Goal: Information Seeking & Learning: Learn about a topic

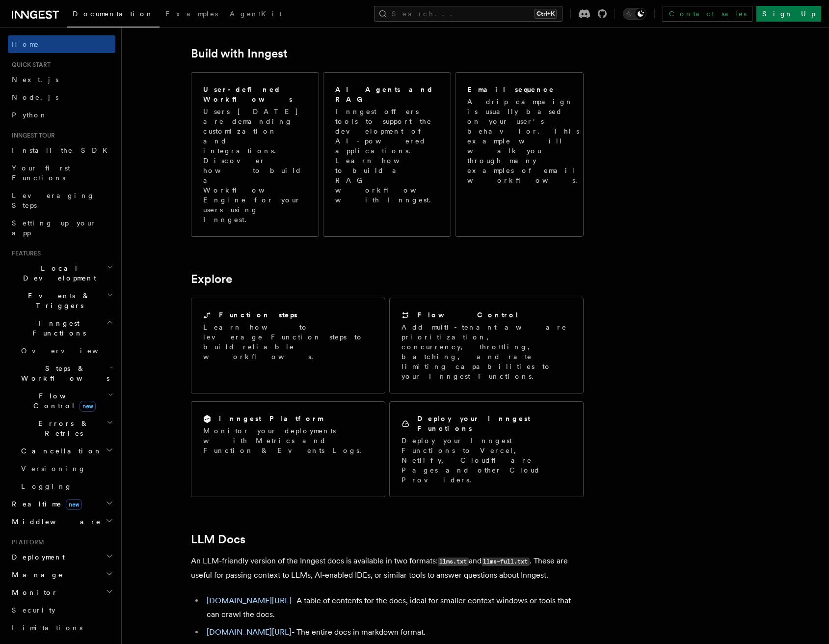
scroll to position [589, 0]
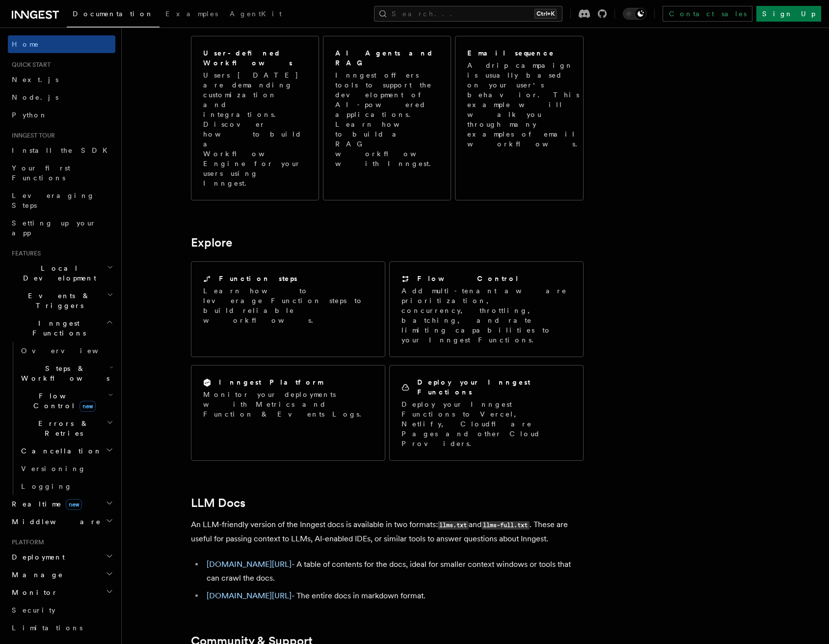
click at [61, 263] on span "Local Development" at bounding box center [57, 273] width 99 height 20
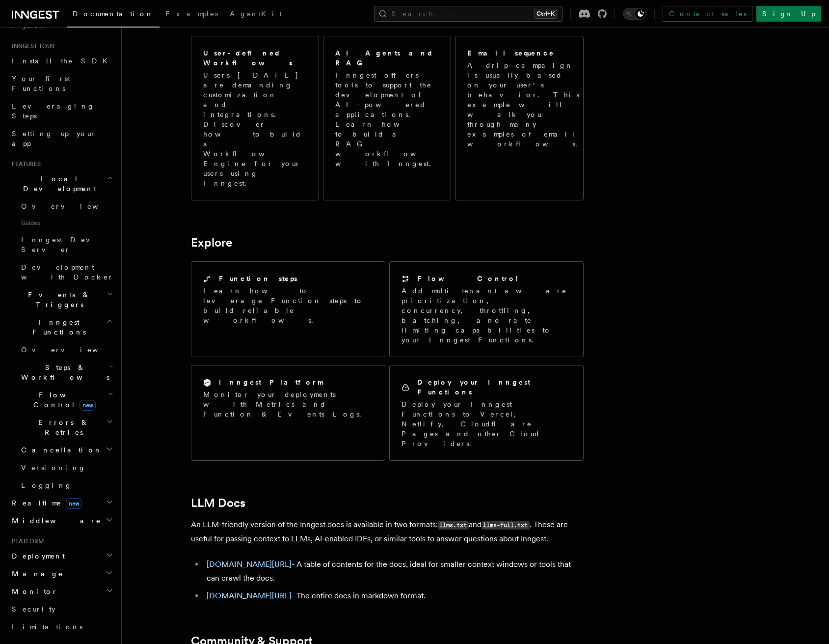
scroll to position [98, 0]
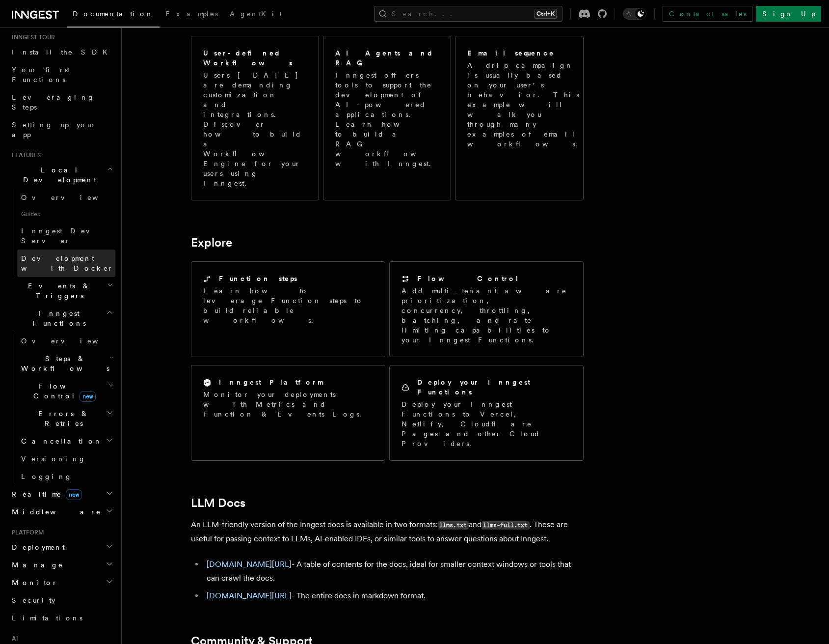
click at [45, 254] on span "Development with Docker" at bounding box center [67, 263] width 92 height 18
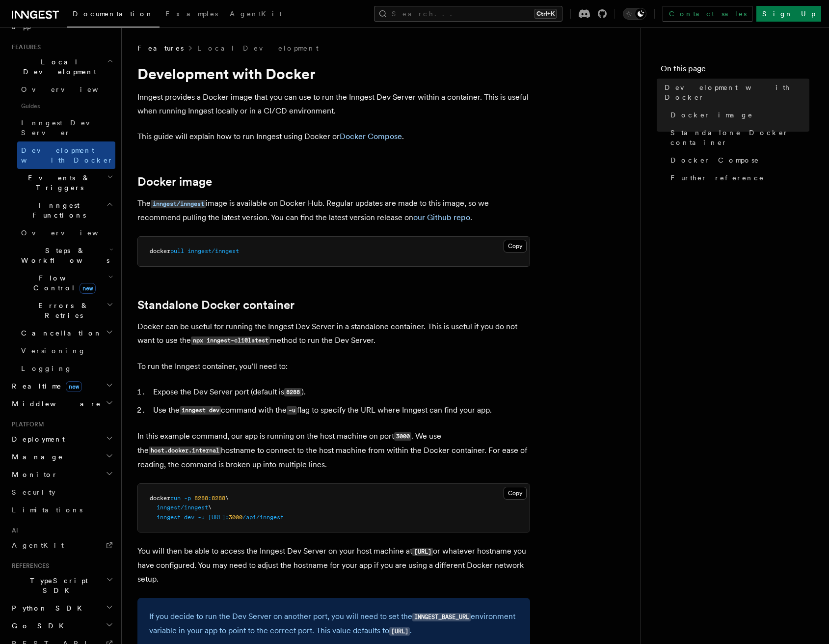
scroll to position [211, 0]
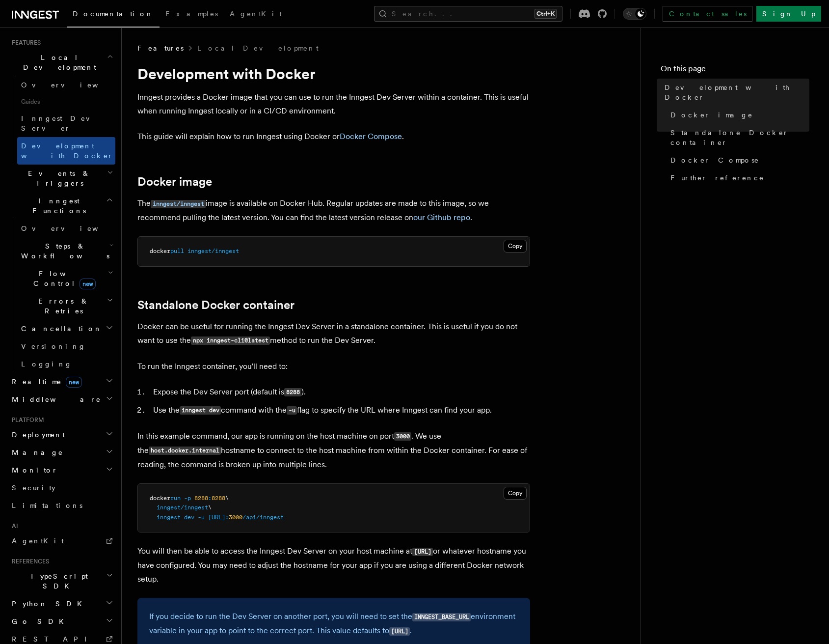
click at [47, 430] on span "Deployment" at bounding box center [36, 435] width 57 height 10
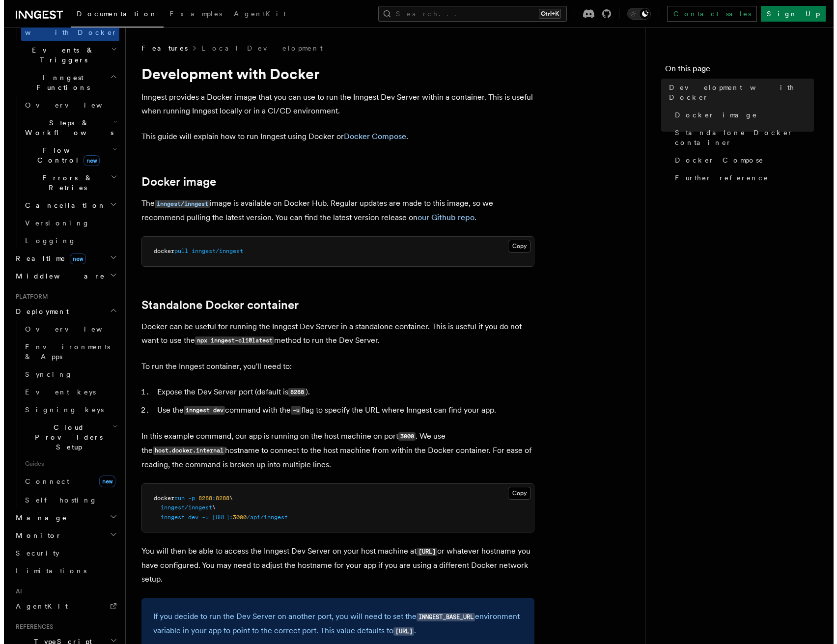
scroll to position [358, 0]
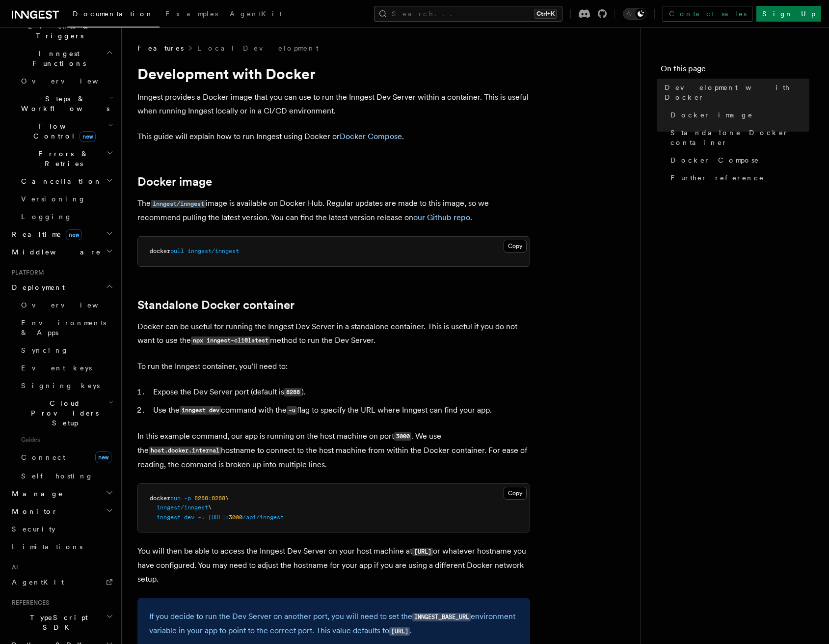
click at [62, 398] on span "Cloud Providers Setup" at bounding box center [62, 412] width 91 height 29
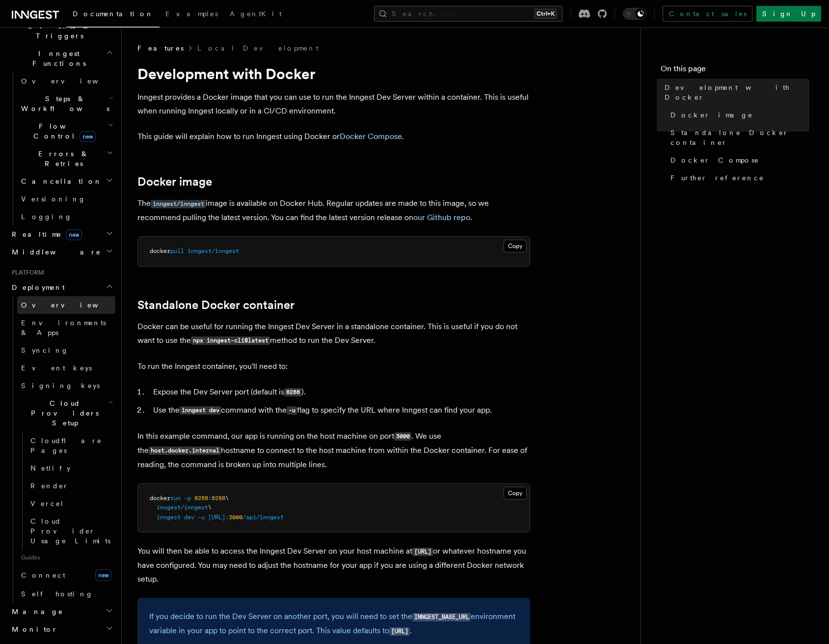
click at [40, 301] on span "Overview" at bounding box center [71, 305] width 101 height 8
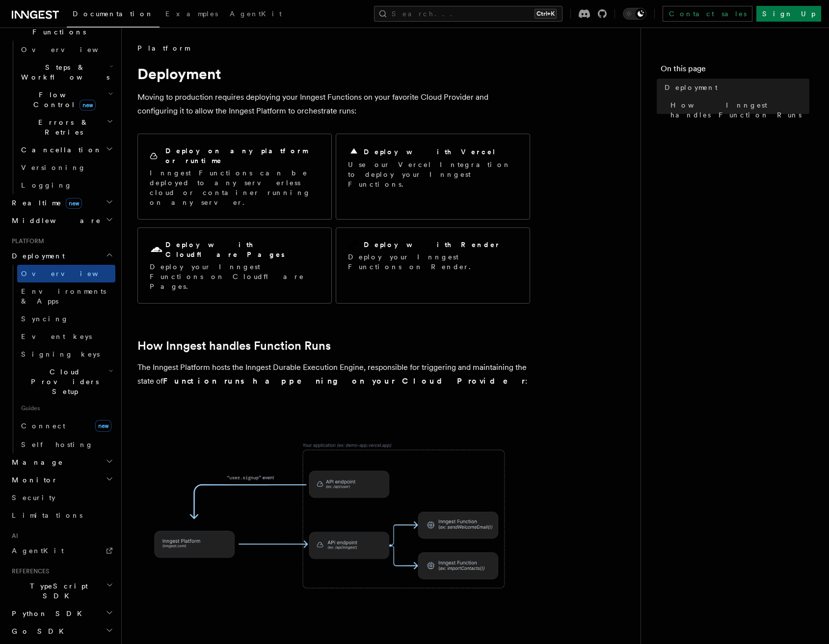
click at [47, 251] on span "Deployment" at bounding box center [36, 256] width 57 height 10
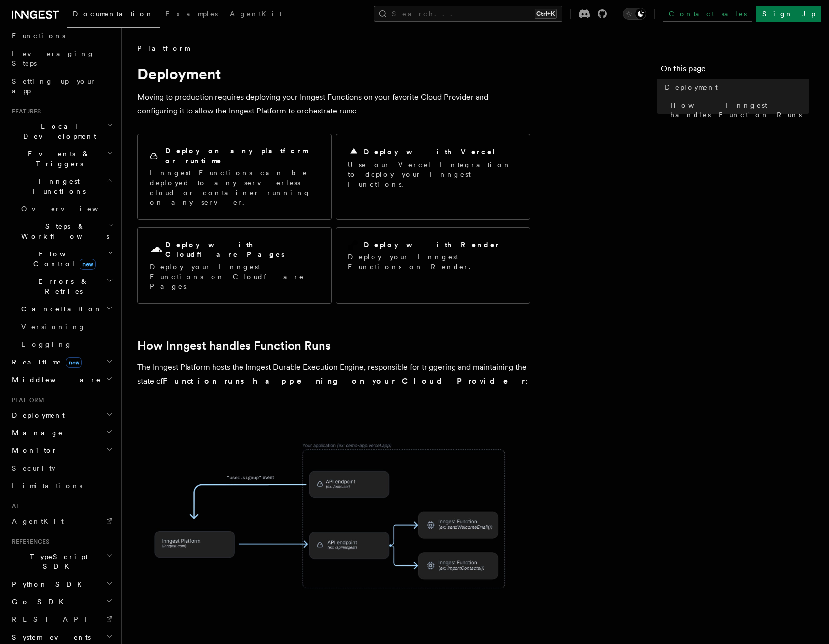
click at [39, 424] on h2 "Manage" at bounding box center [62, 433] width 108 height 18
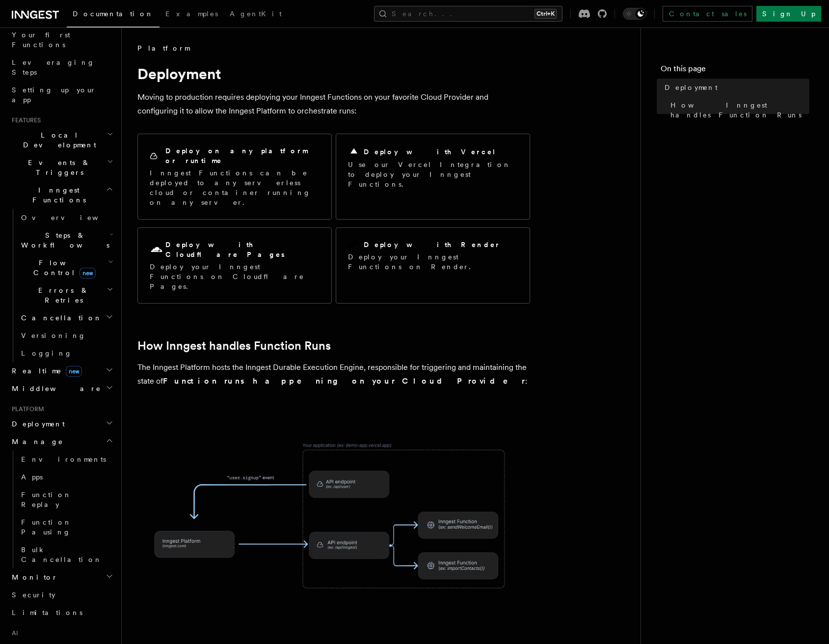
scroll to position [0, 0]
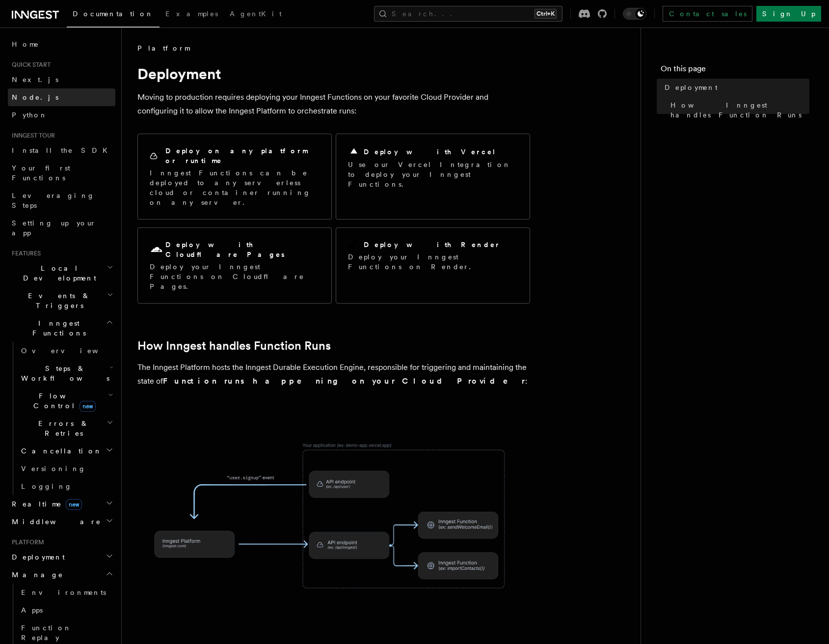
click at [47, 94] on link "Node.js" at bounding box center [62, 97] width 108 height 18
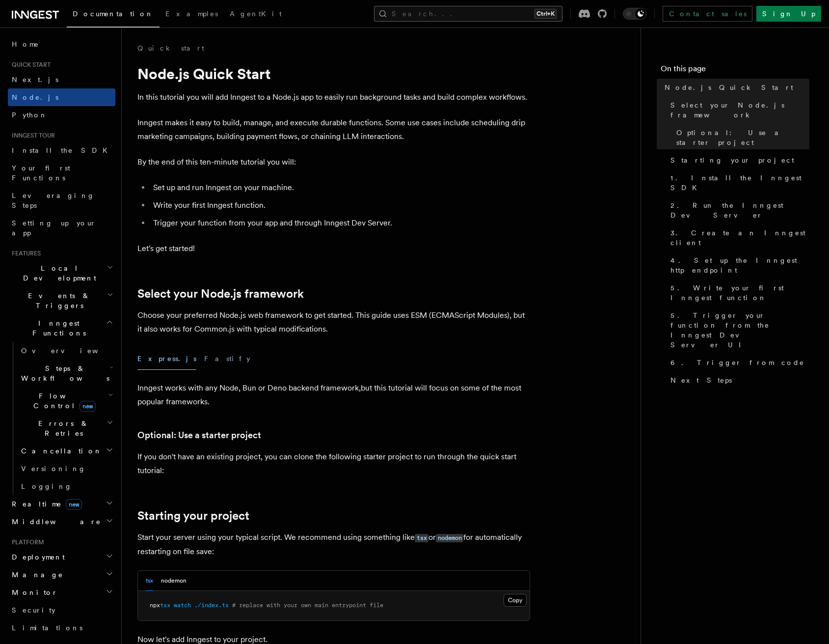
click at [529, 13] on button "Search... Ctrl+K" at bounding box center [468, 14] width 189 height 16
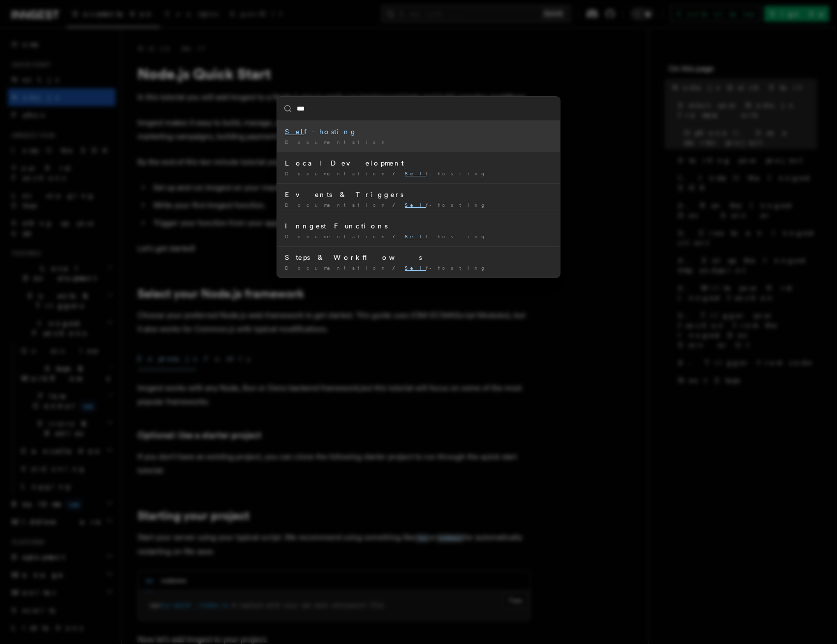
type input "****"
click at [324, 138] on div "Documentation /" at bounding box center [418, 141] width 267 height 7
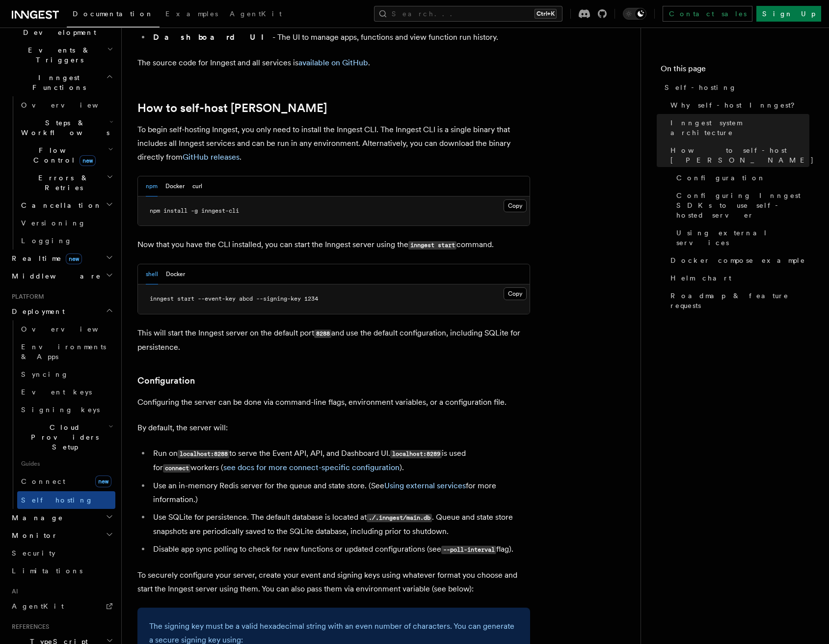
scroll to position [933, 0]
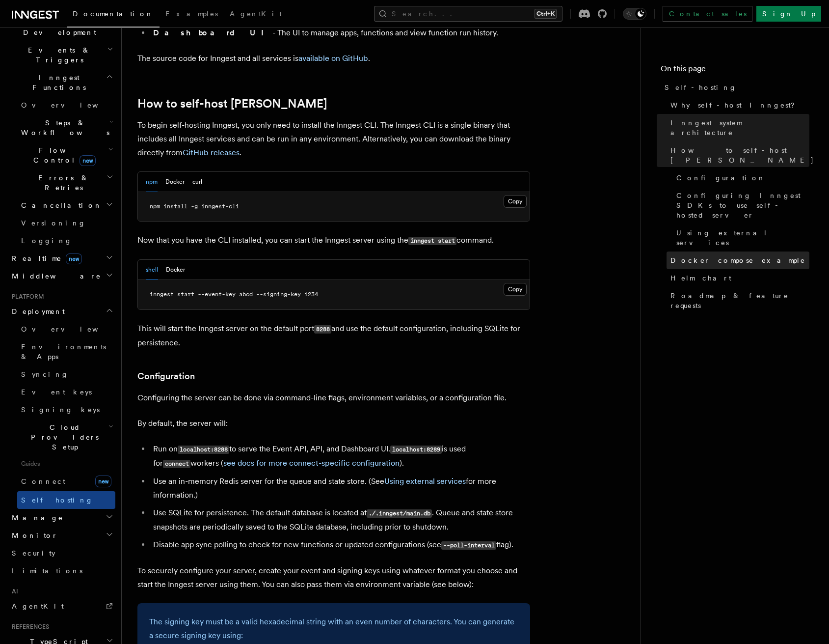
click at [722, 251] on link "Docker compose example" at bounding box center [738, 260] width 143 height 18
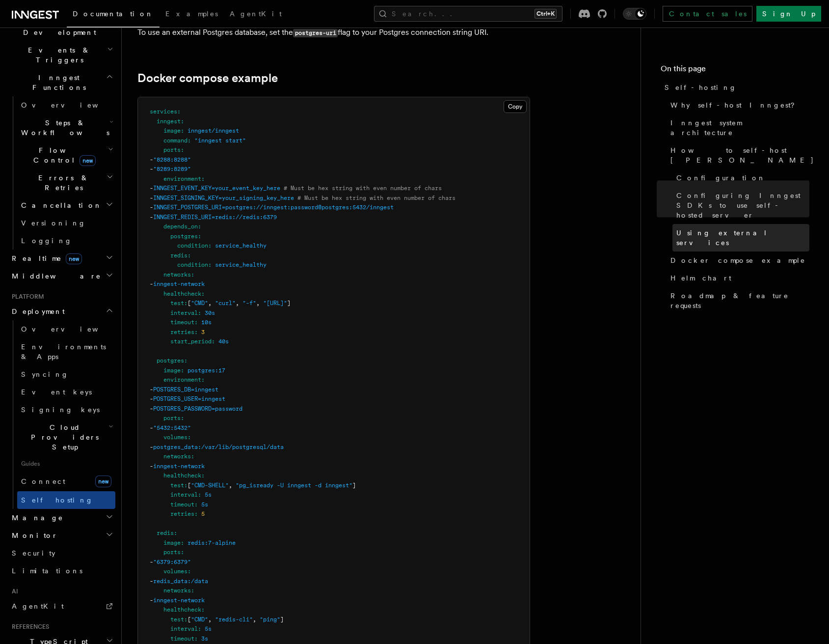
scroll to position [2612, 0]
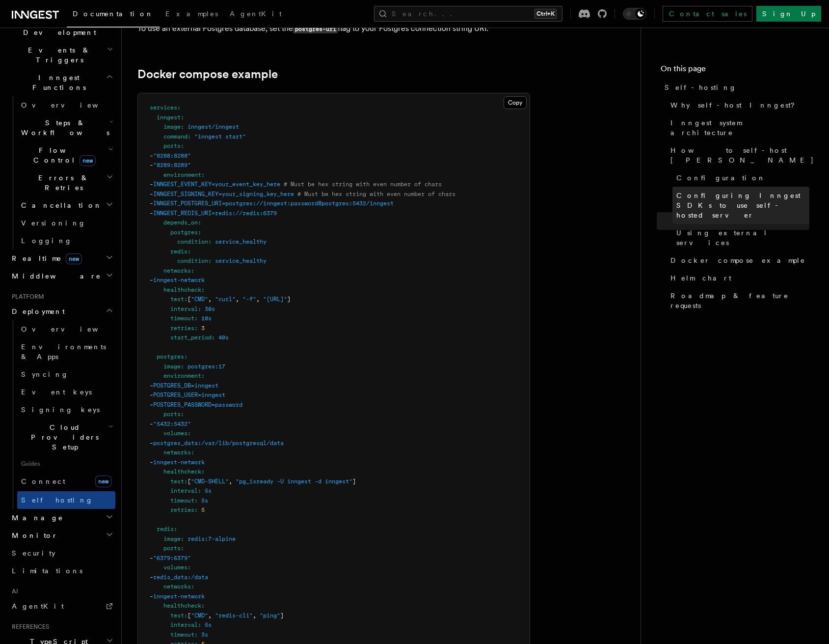
click at [701, 190] on span "Configuring Inngest SDKs to use self-hosted server" at bounding box center [742, 204] width 133 height 29
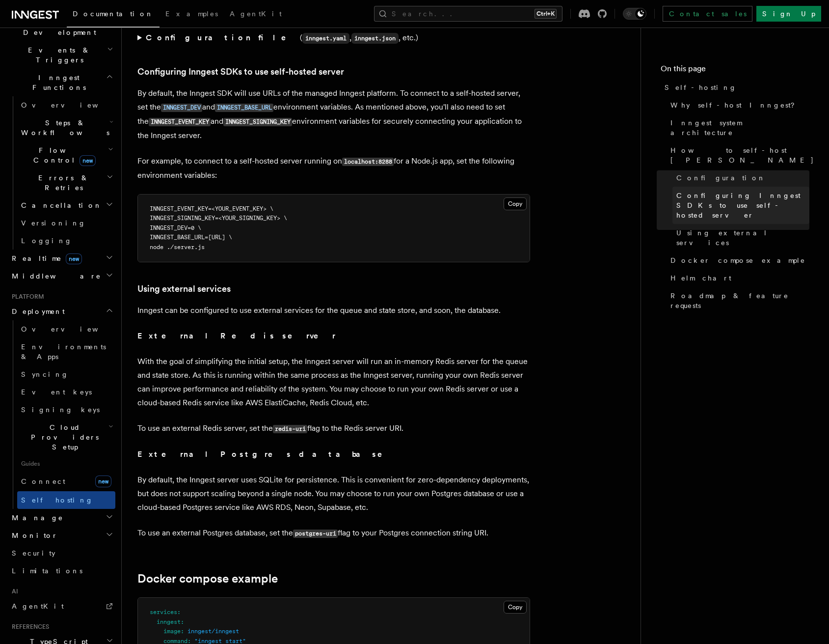
scroll to position [2106, 0]
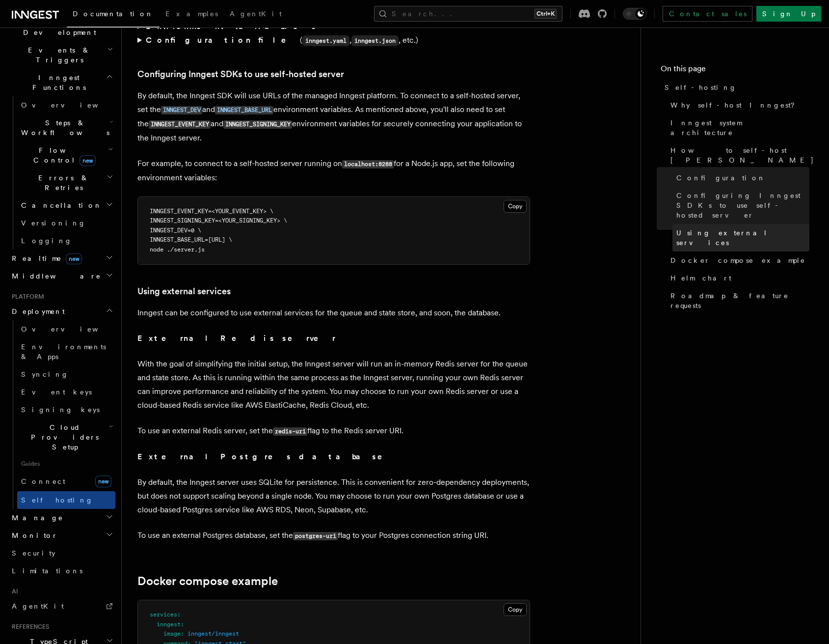
click at [700, 224] on link "Using external services" at bounding box center [741, 237] width 137 height 27
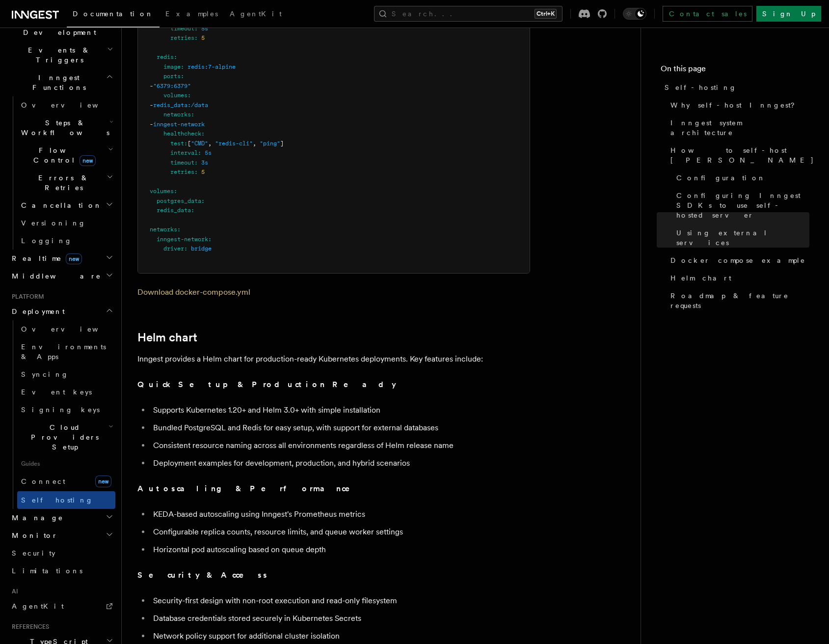
scroll to position [3157, 0]
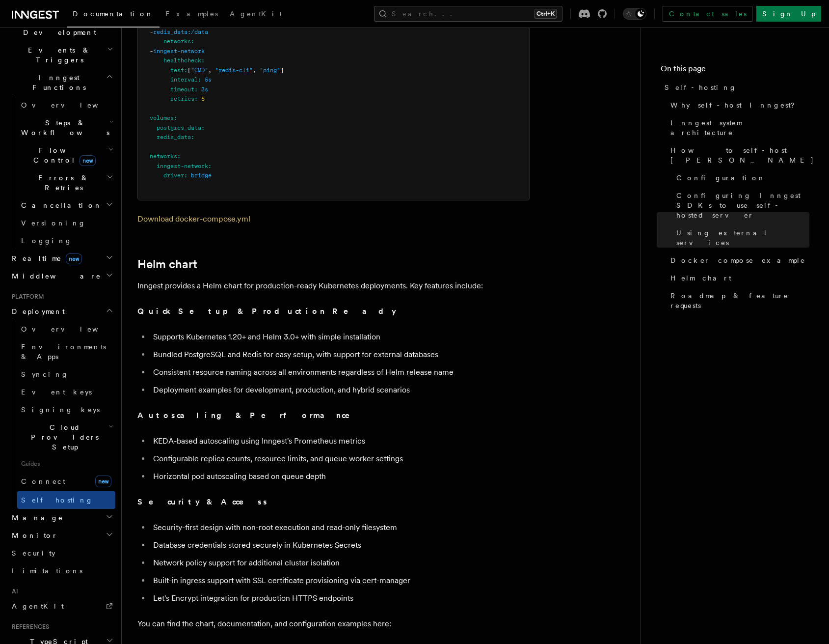
click at [73, 249] on h2 "Realtime new" at bounding box center [62, 258] width 108 height 18
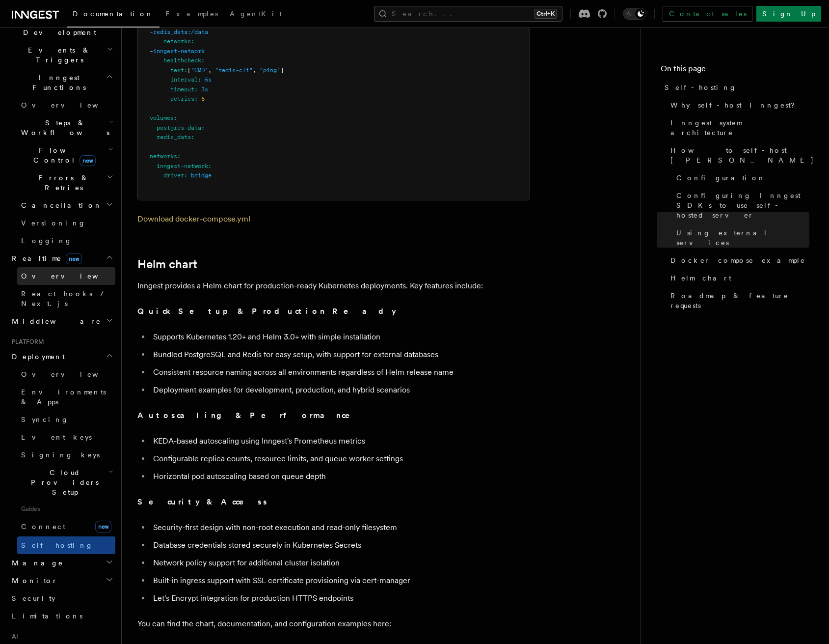
click at [64, 267] on link "Overview" at bounding box center [66, 276] width 98 height 18
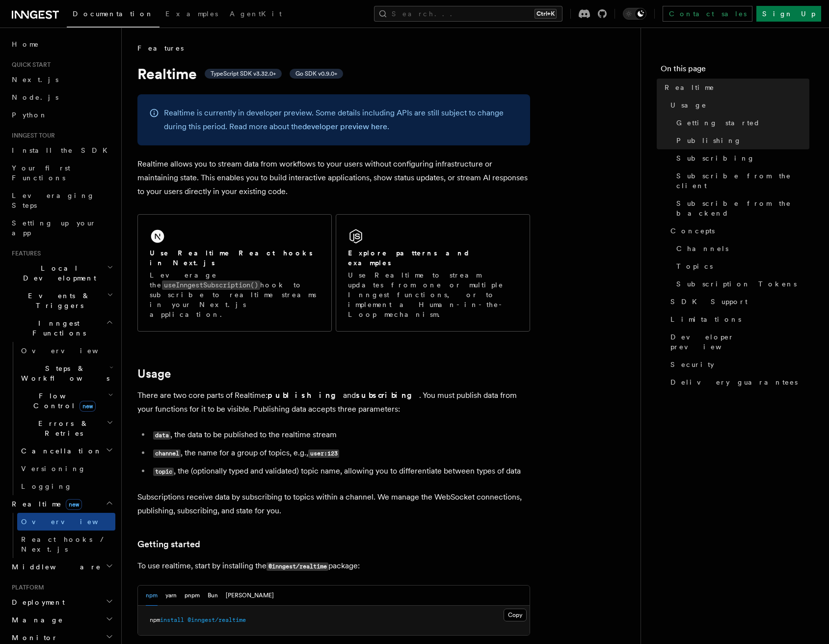
click at [64, 291] on span "Events & Triggers" at bounding box center [57, 301] width 99 height 20
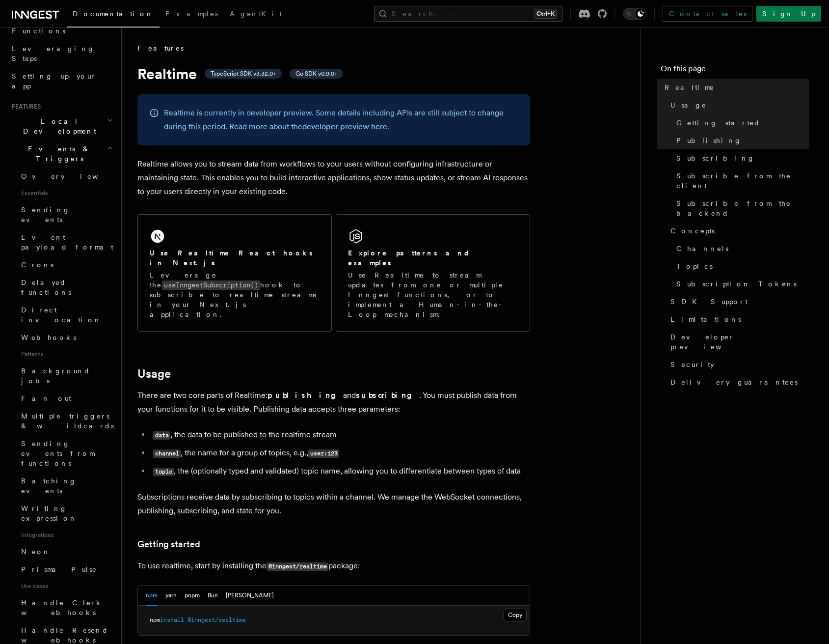
scroll to position [147, 0]
click at [54, 365] on span "Background jobs" at bounding box center [68, 375] width 94 height 20
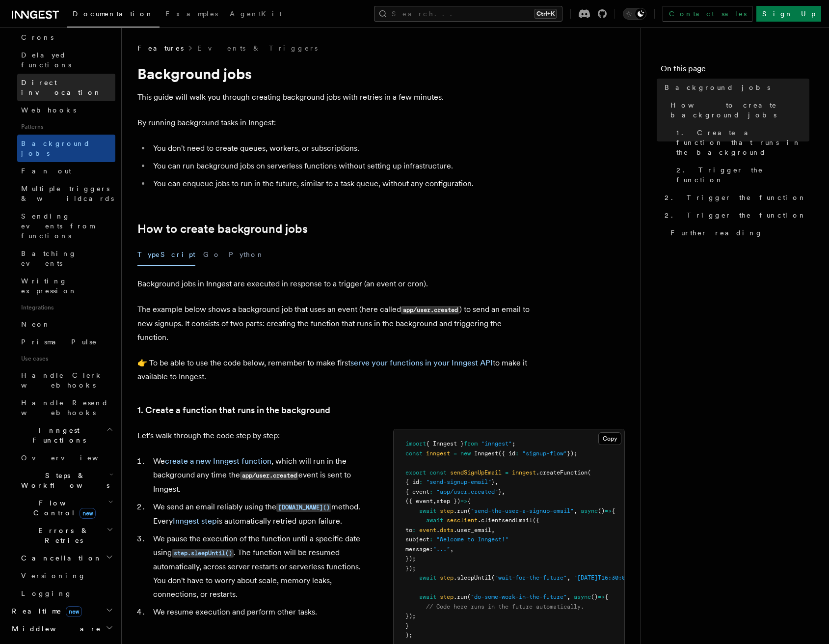
scroll to position [393, 0]
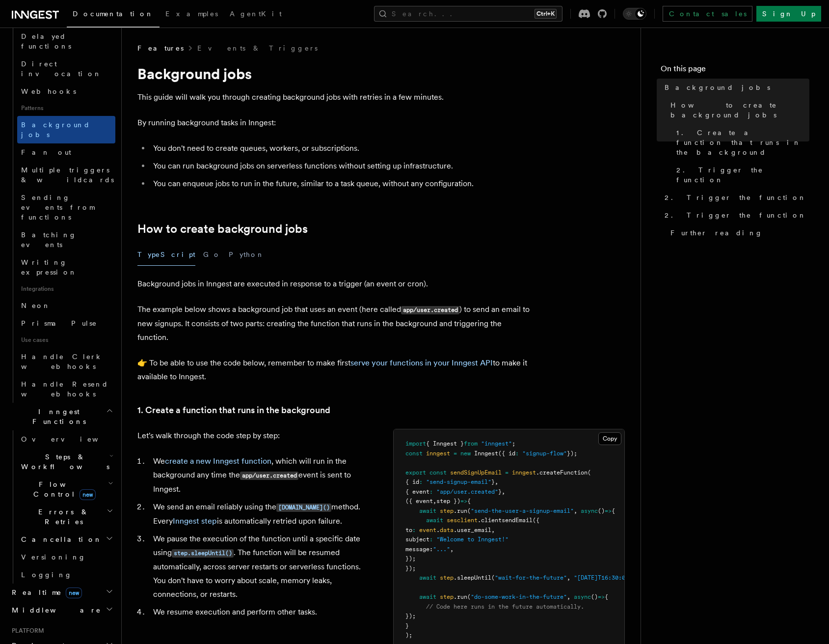
click at [60, 452] on span "Steps & Workflows" at bounding box center [63, 462] width 92 height 20
click at [57, 498] on span "Function steps" at bounding box center [68, 502] width 76 height 8
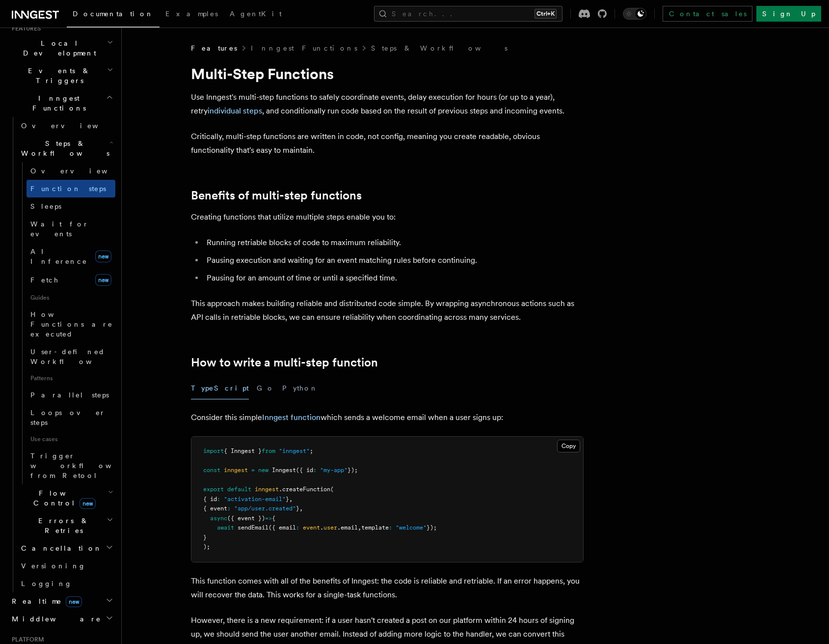
scroll to position [196, 0]
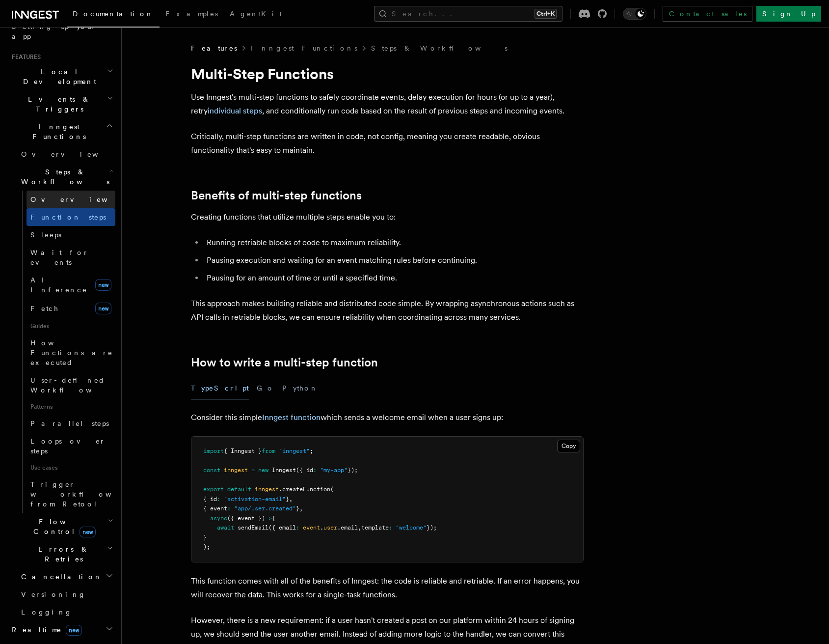
click at [45, 195] on span "Overview" at bounding box center [80, 199] width 101 height 8
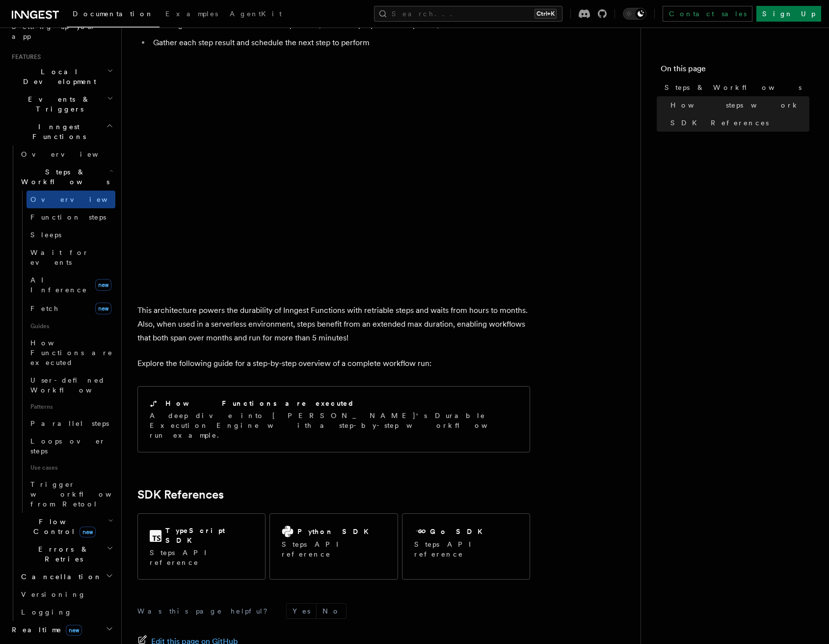
scroll to position [785, 0]
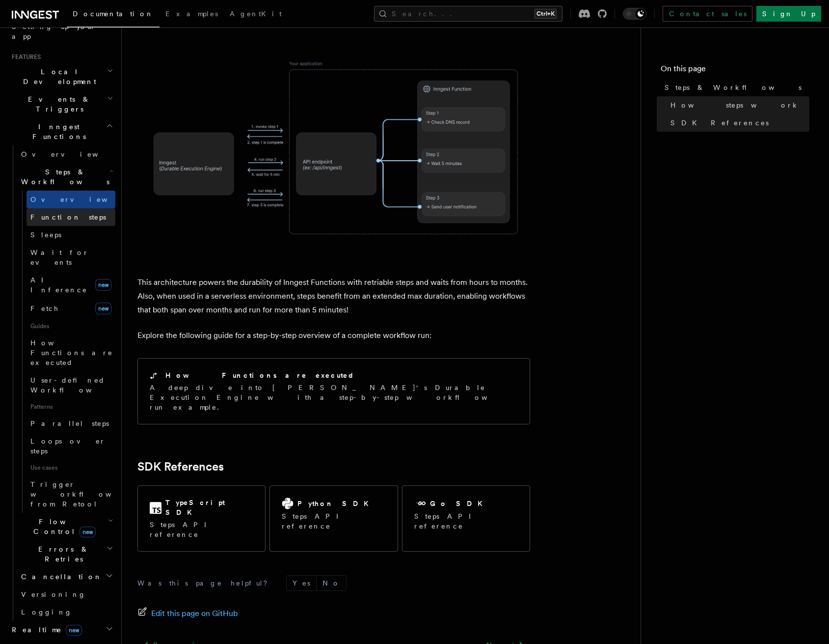
click at [57, 213] on span "Function steps" at bounding box center [68, 217] width 76 height 8
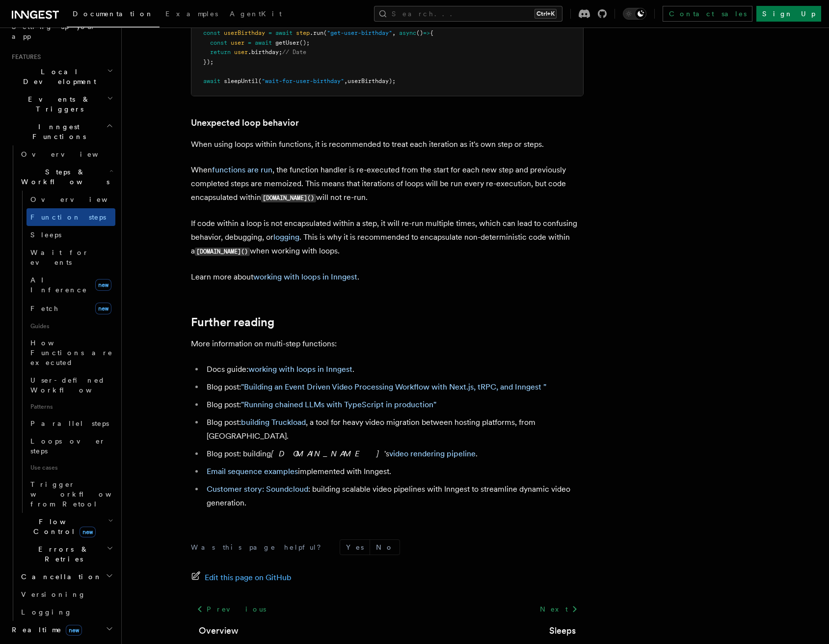
scroll to position [3108, 0]
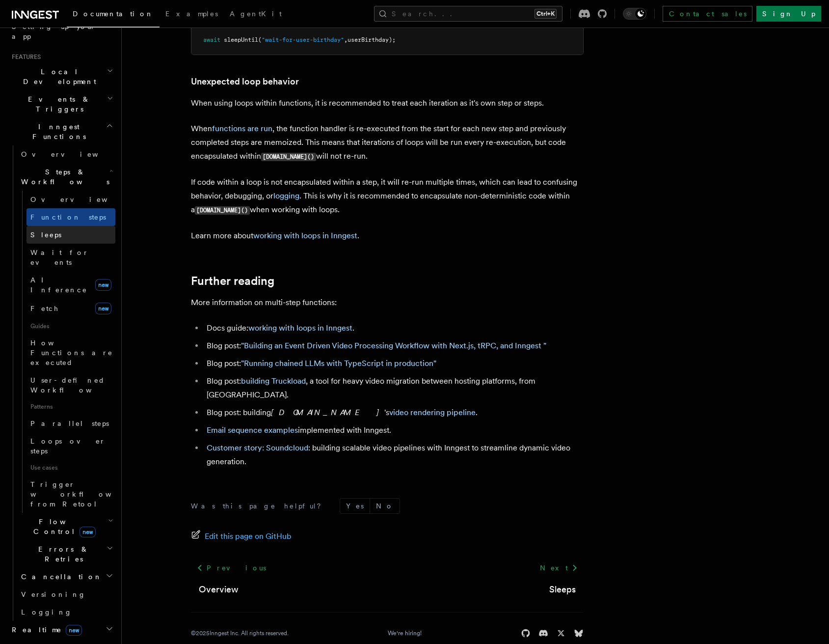
click at [44, 231] on span "Sleeps" at bounding box center [45, 235] width 31 height 8
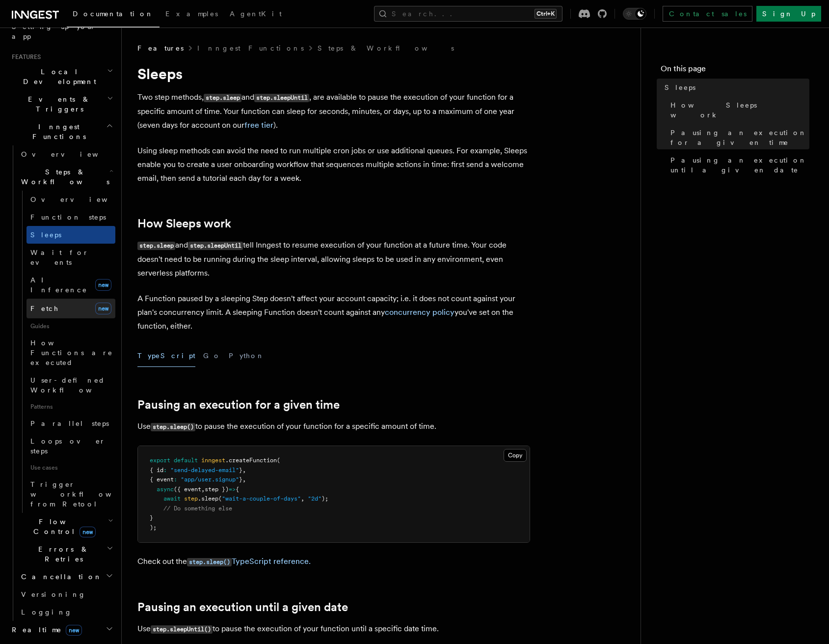
click at [57, 298] on link "Fetch new" at bounding box center [71, 308] width 89 height 20
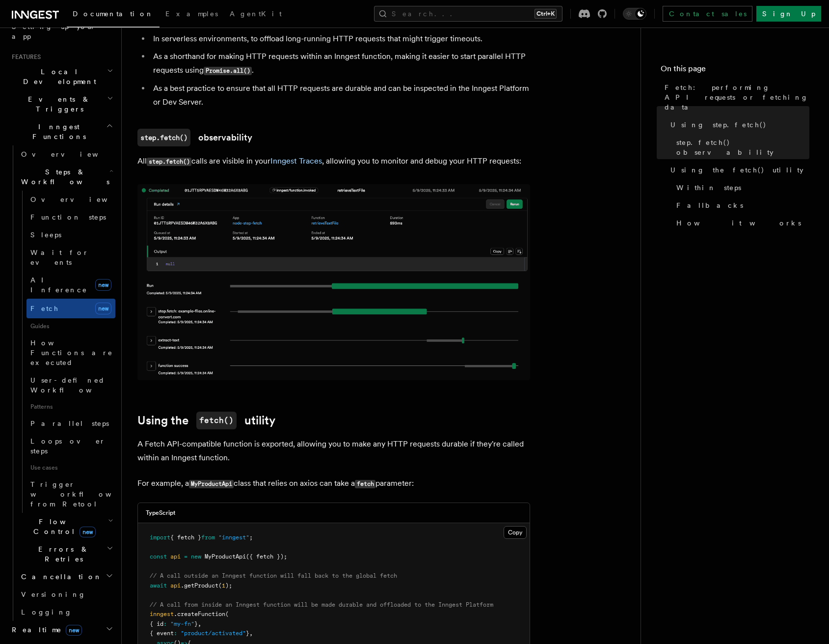
scroll to position [785, 0]
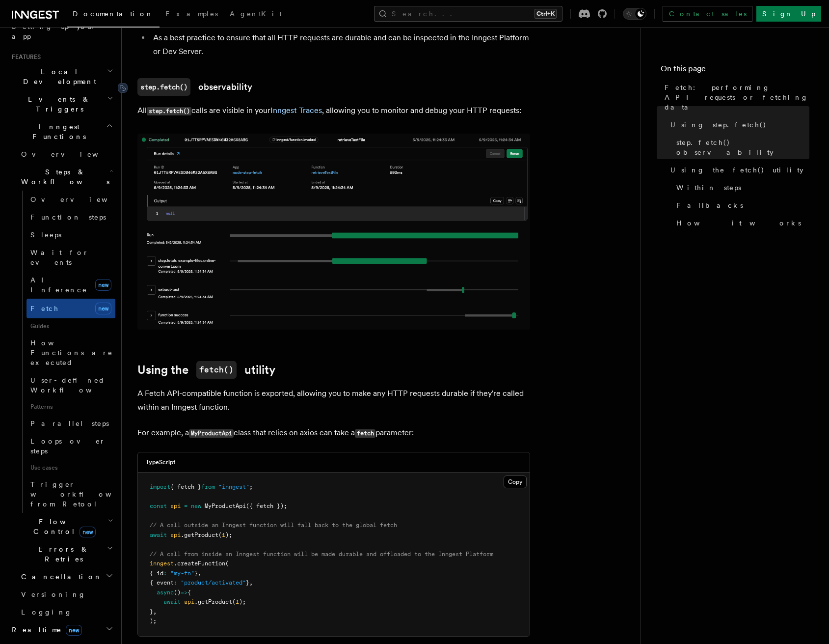
click at [217, 78] on link "step.fetch() observability" at bounding box center [194, 87] width 115 height 18
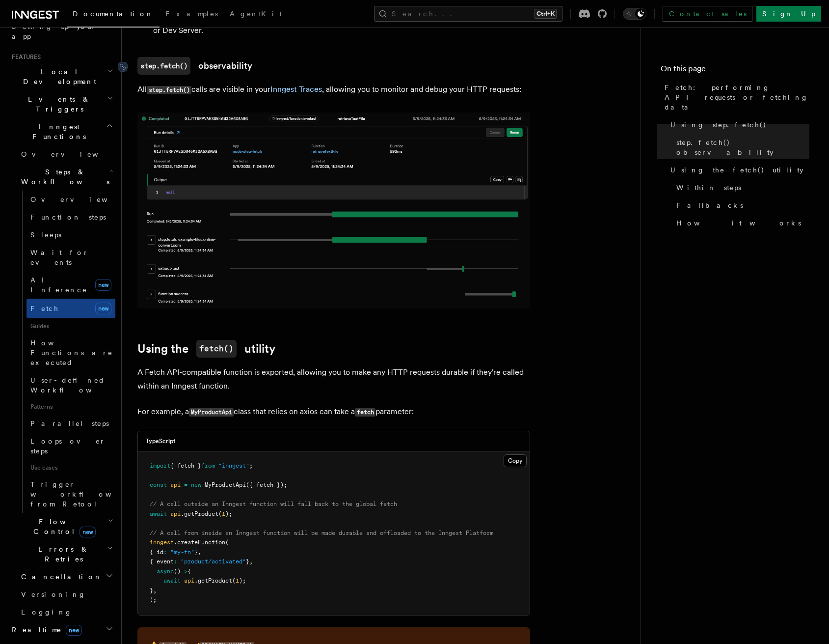
click at [170, 60] on code "step.fetch()" at bounding box center [163, 66] width 53 height 18
click at [223, 60] on link "step.fetch() observability" at bounding box center [194, 66] width 115 height 18
click at [226, 57] on link "step.fetch() observability" at bounding box center [194, 66] width 115 height 18
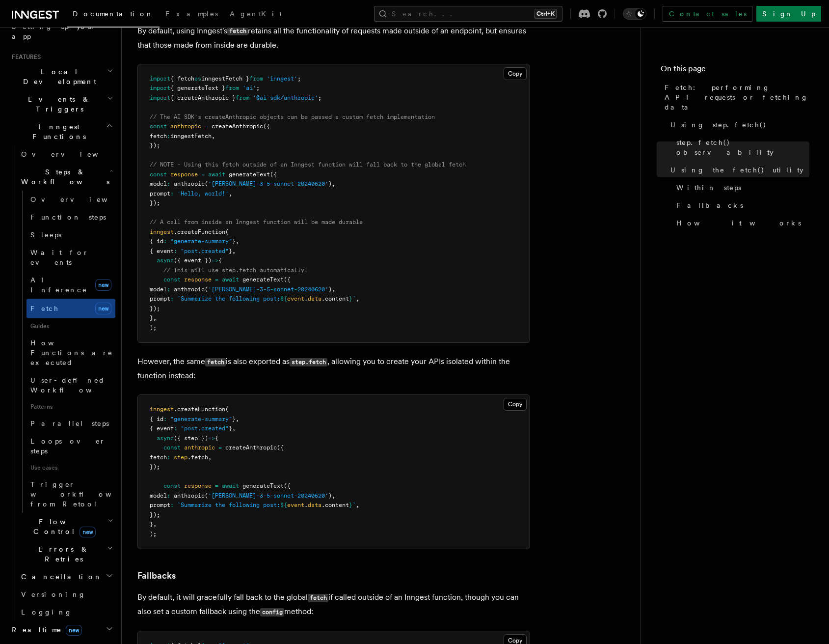
scroll to position [1592, 0]
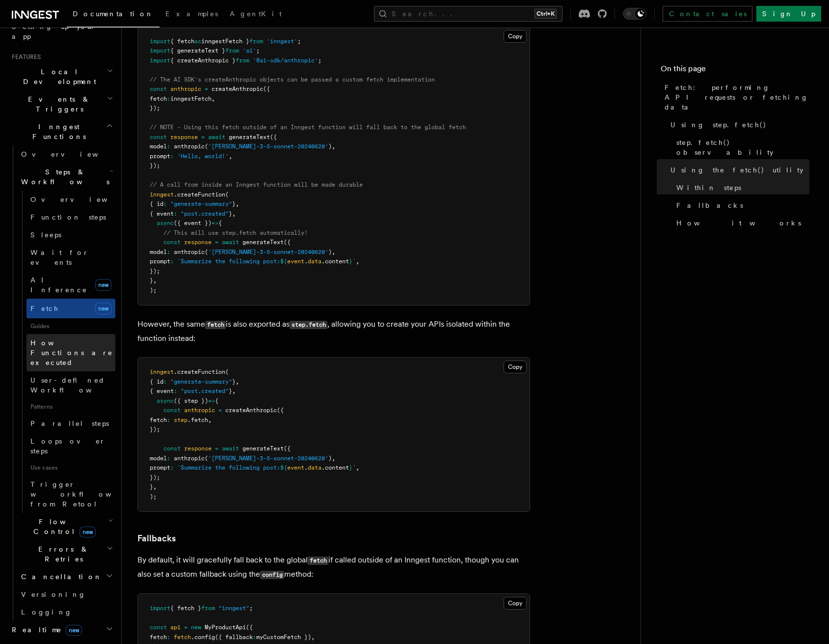
click at [60, 338] on span "How Functions are executed" at bounding box center [72, 352] width 85 height 29
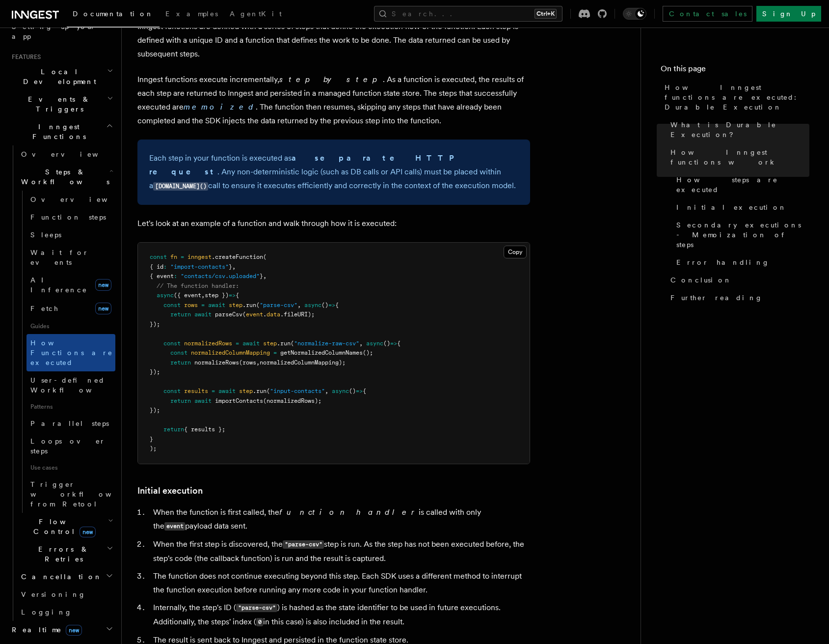
scroll to position [785, 0]
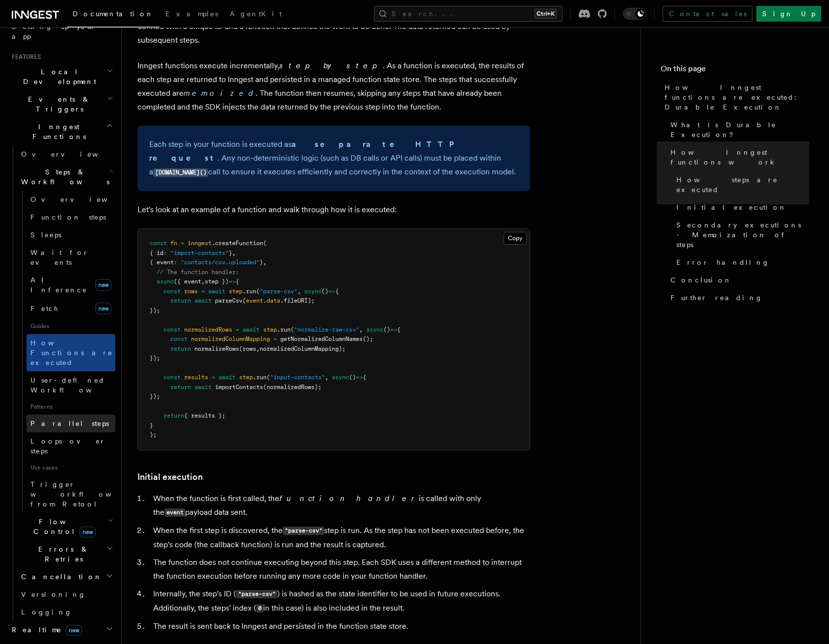
click at [77, 414] on link "Parallel steps" at bounding box center [71, 423] width 89 height 18
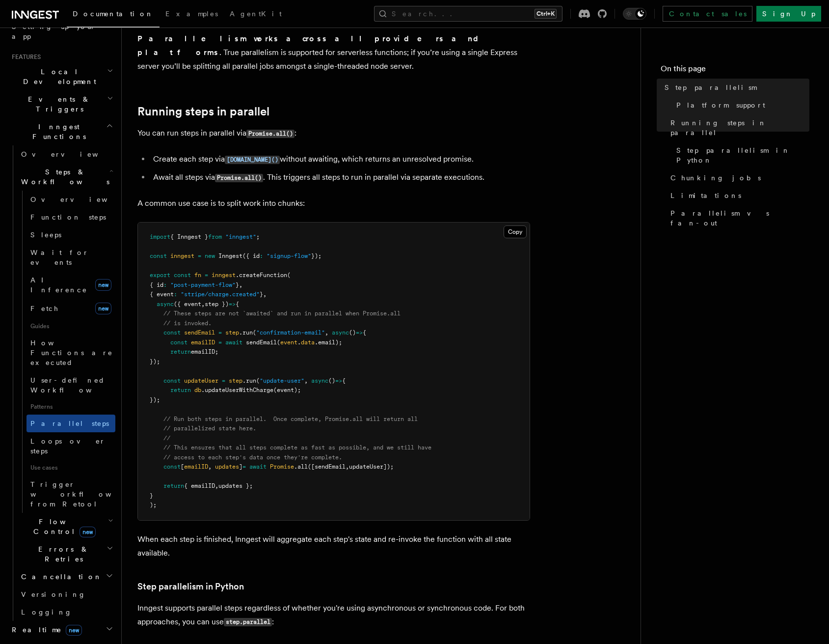
scroll to position [196, 0]
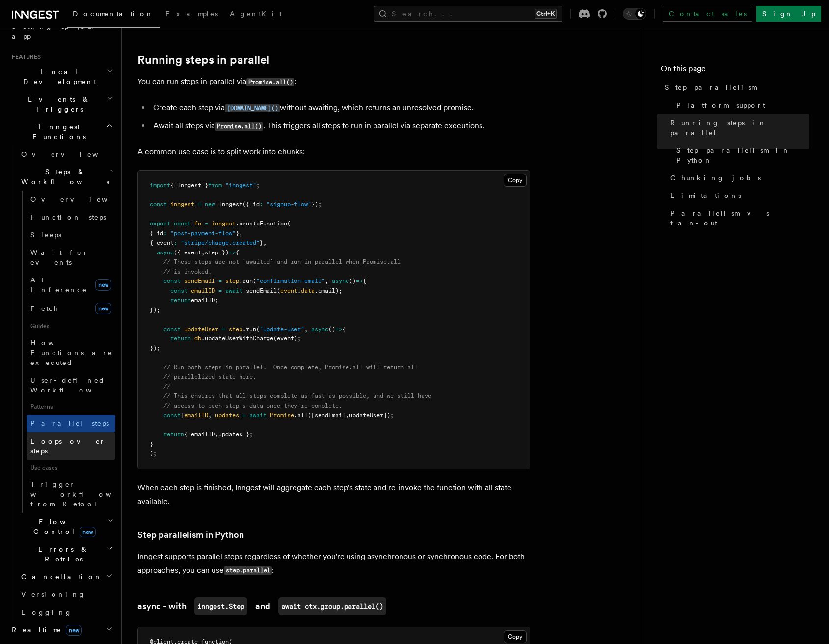
click at [59, 432] on link "Loops over steps" at bounding box center [71, 445] width 89 height 27
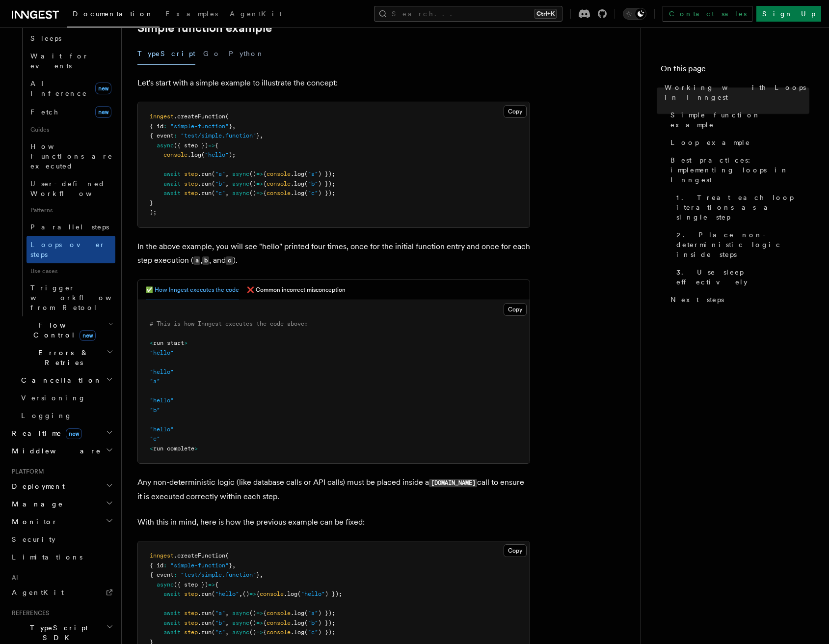
scroll to position [295, 0]
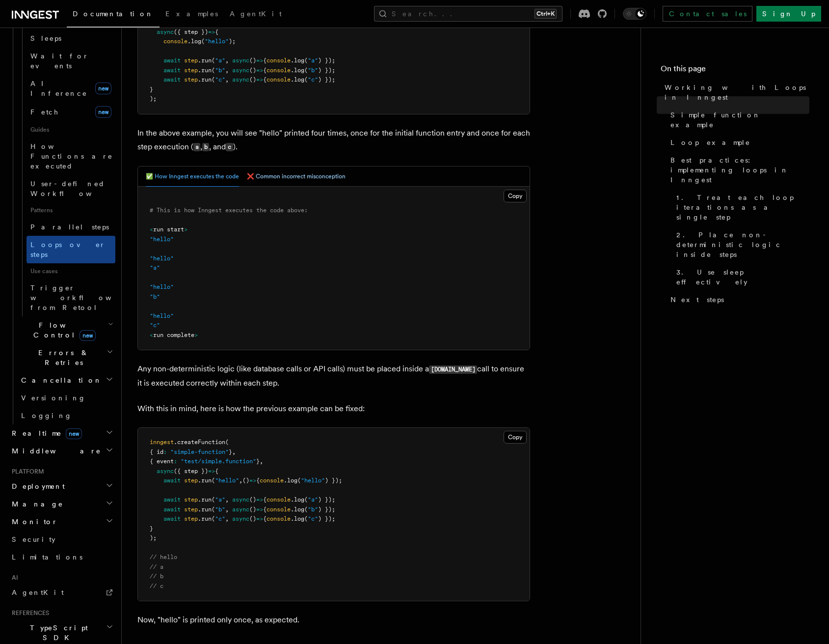
click at [283, 184] on button "❌ Common incorrect misconception" at bounding box center [296, 176] width 99 height 20
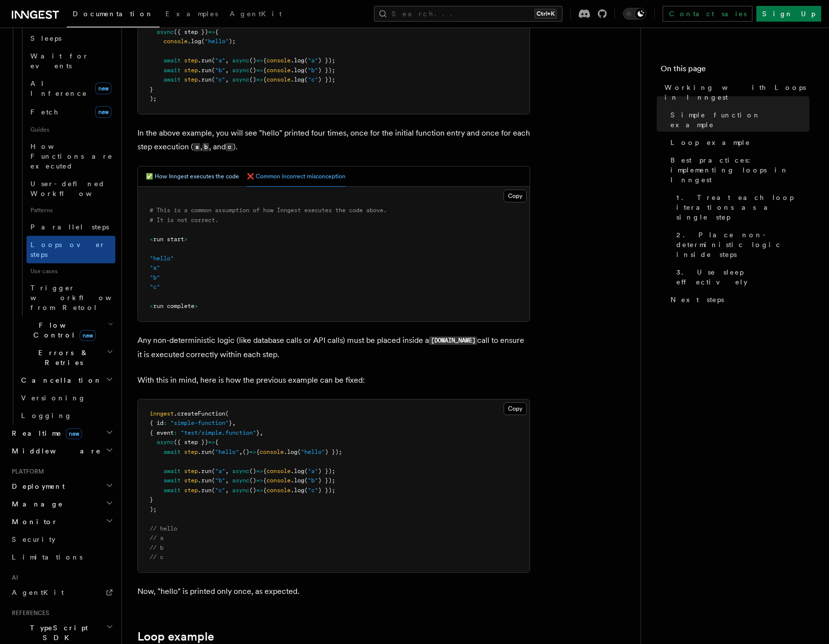
click at [213, 179] on button "✅ How Inngest executes the code" at bounding box center [192, 176] width 93 height 20
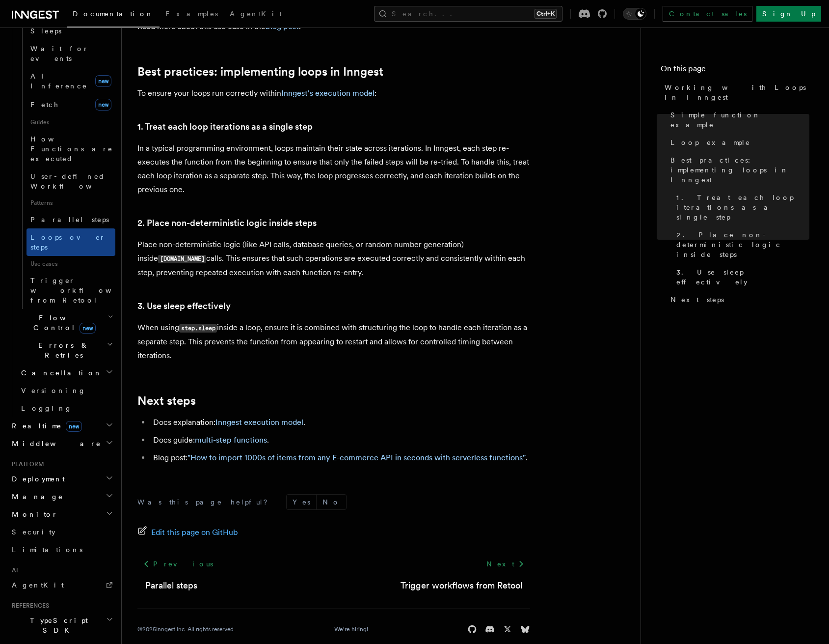
scroll to position [407, 0]
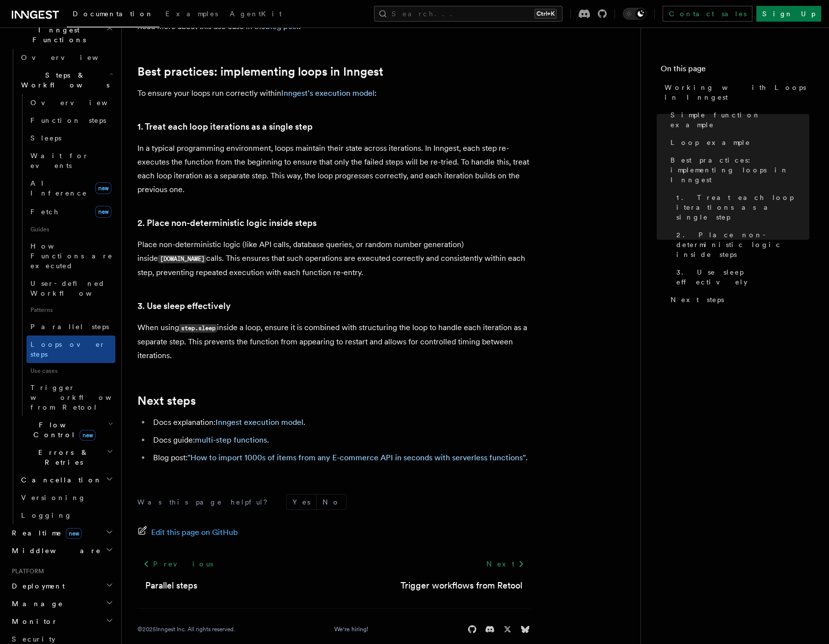
scroll to position [295, 0]
click at [54, 418] on span "Flow Control new" at bounding box center [62, 428] width 91 height 20
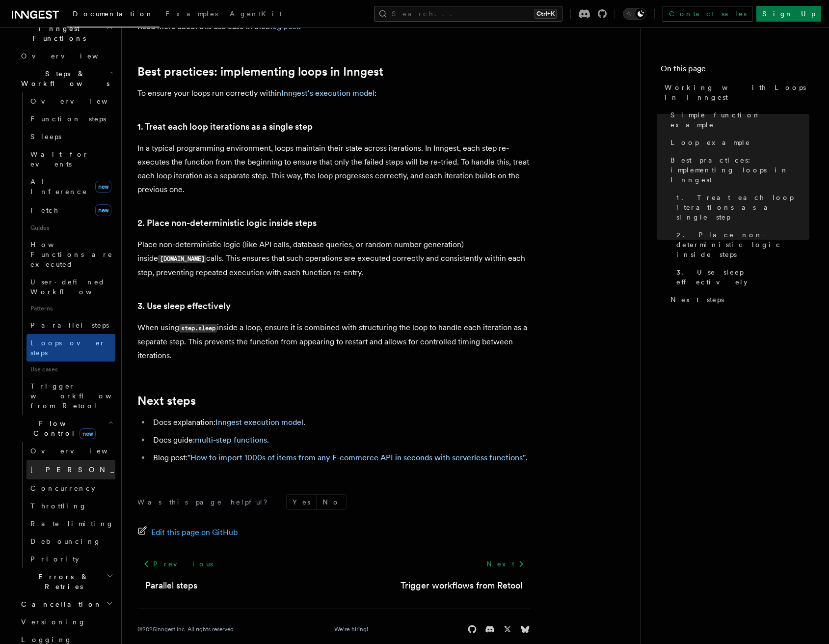
click at [57, 459] on link "Singleton new" at bounding box center [71, 469] width 89 height 20
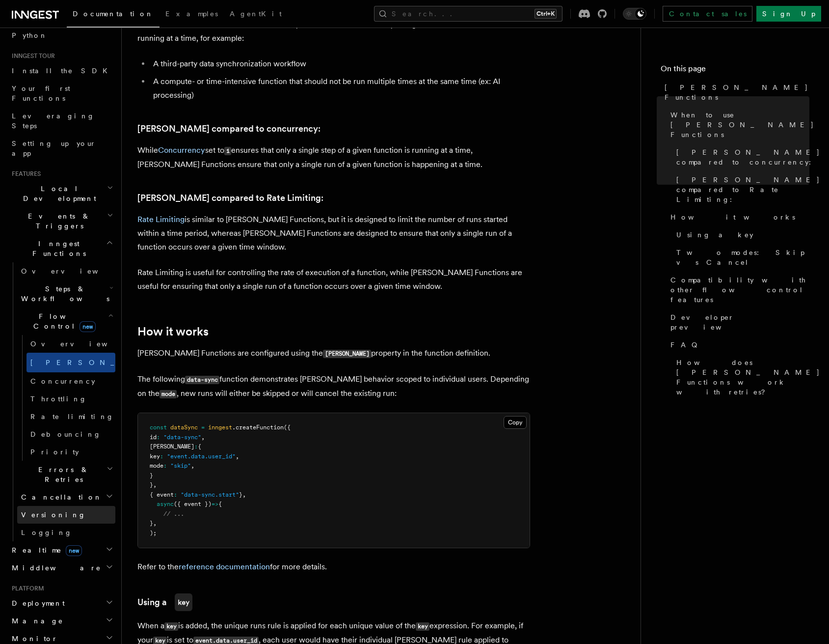
scroll to position [71, 0]
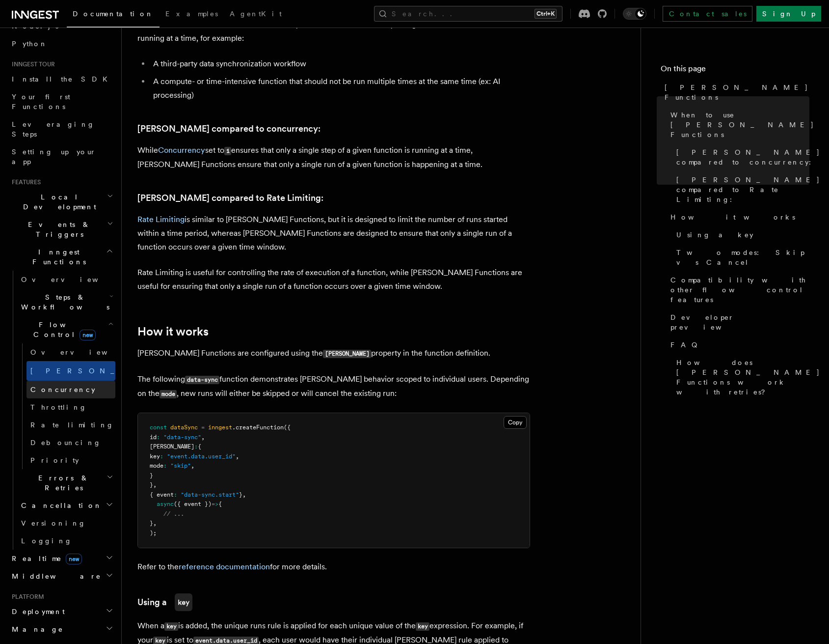
click at [64, 385] on span "Concurrency" at bounding box center [62, 389] width 65 height 8
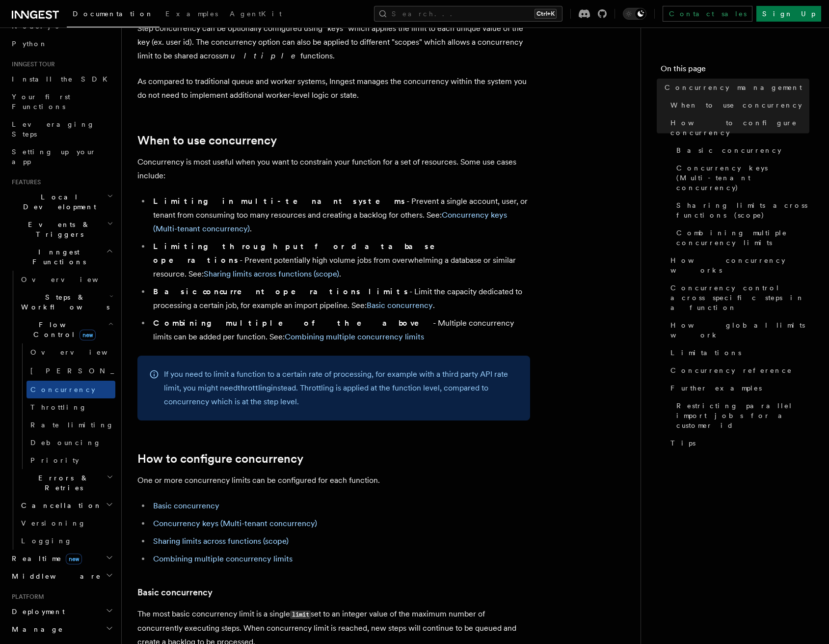
scroll to position [196, 0]
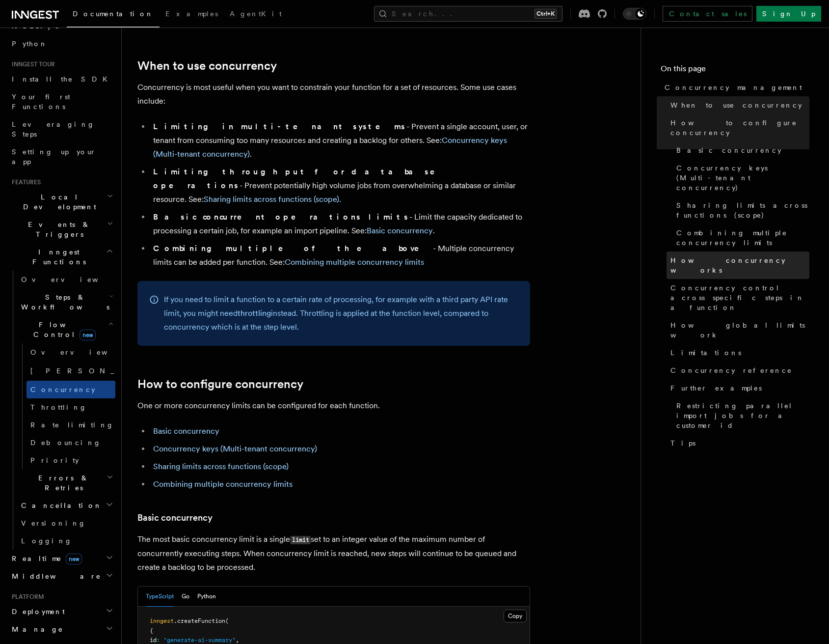
click at [711, 251] on link "How concurrency works" at bounding box center [738, 264] width 143 height 27
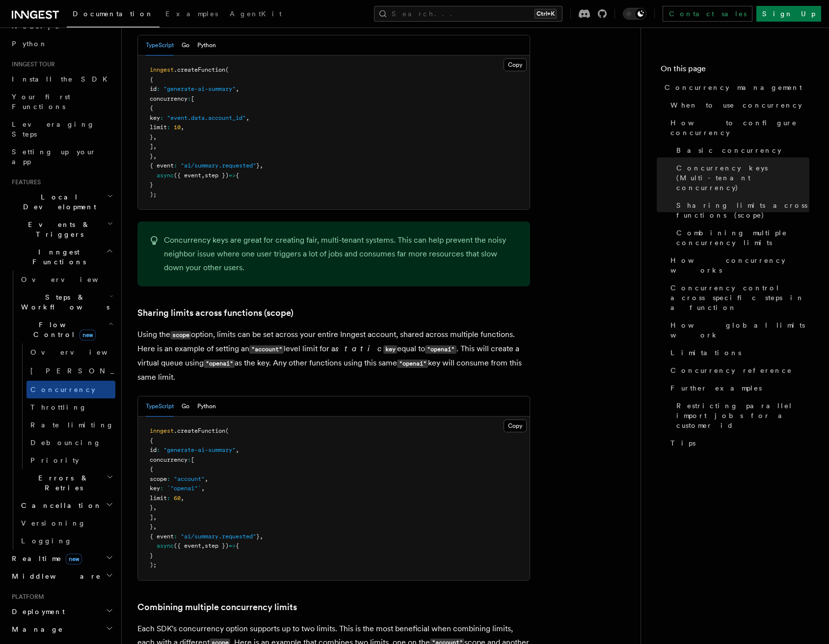
scroll to position [923, 0]
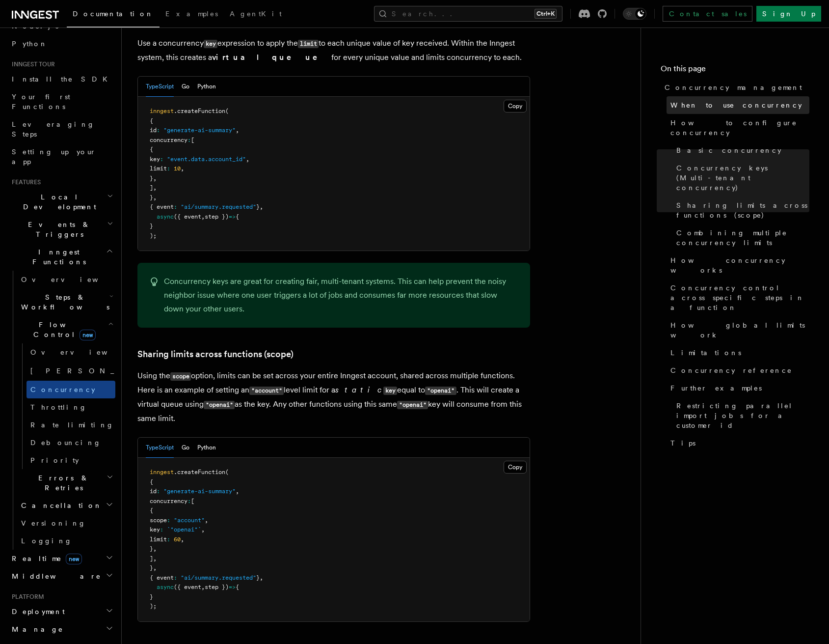
click at [709, 106] on span "When to use concurrency" at bounding box center [737, 105] width 132 height 10
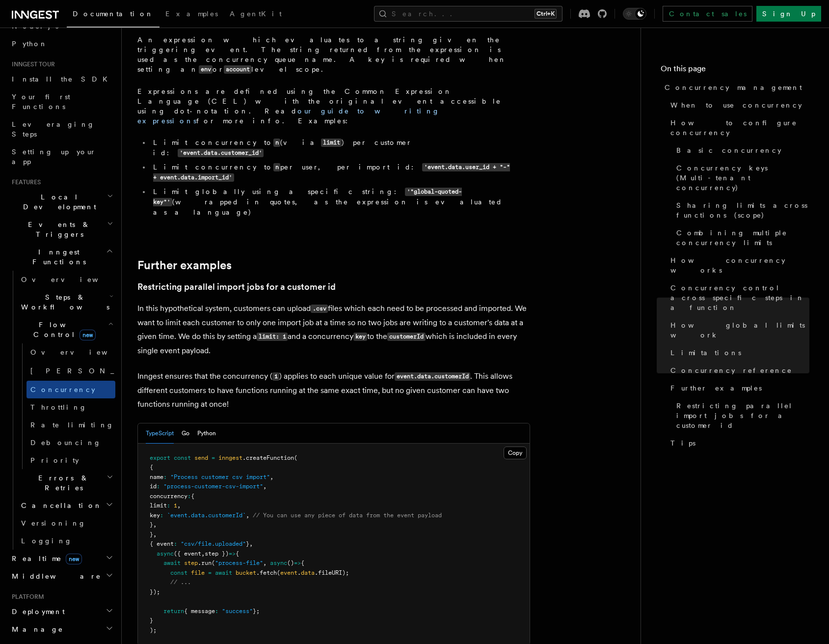
scroll to position [3742, 0]
